Goal: Task Accomplishment & Management: Manage account settings

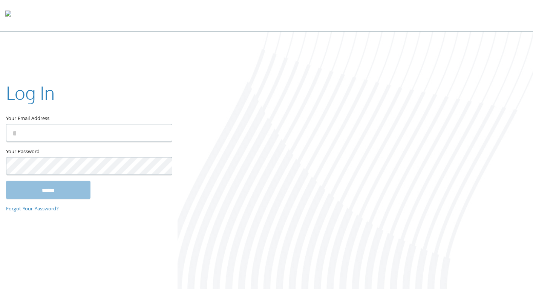
type input "**********"
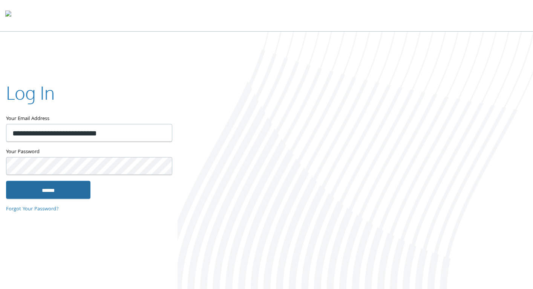
click at [43, 193] on input "******" at bounding box center [48, 190] width 84 height 18
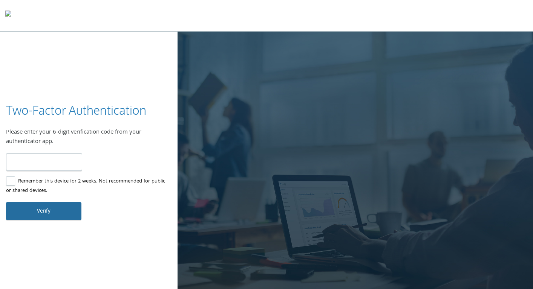
type input "******"
click at [47, 207] on button "Verify" at bounding box center [43, 211] width 75 height 18
